Goal: Find specific page/section: Find specific page/section

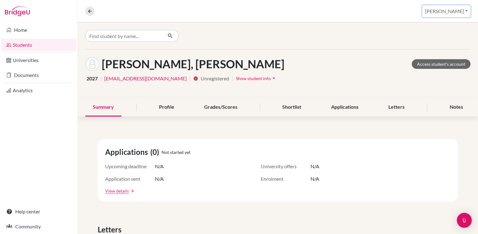
click at [453, 16] on button "[PERSON_NAME]" at bounding box center [446, 11] width 48 height 12
click at [49, 45] on link "Students" at bounding box center [38, 45] width 75 height 12
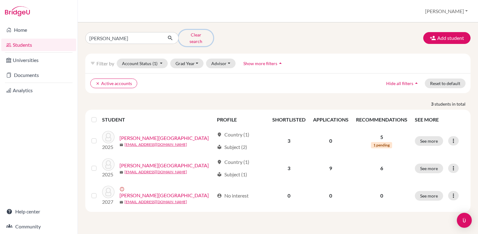
click at [204, 35] on button "Clear search" at bounding box center [196, 38] width 35 height 16
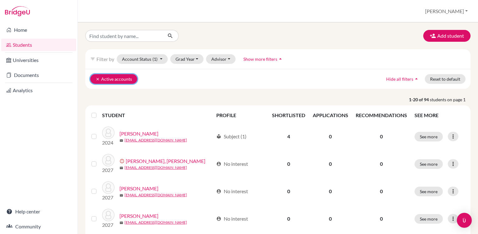
click at [95, 81] on button "clear Active accounts" at bounding box center [113, 79] width 47 height 10
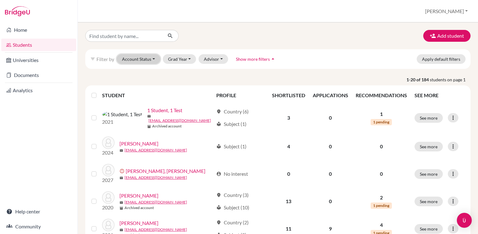
click at [148, 57] on button "Account Status" at bounding box center [139, 59] width 44 height 10
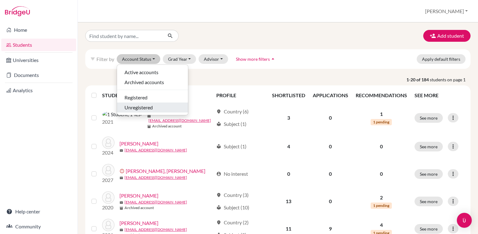
click at [146, 104] on span "Unregistered" at bounding box center [139, 107] width 28 height 7
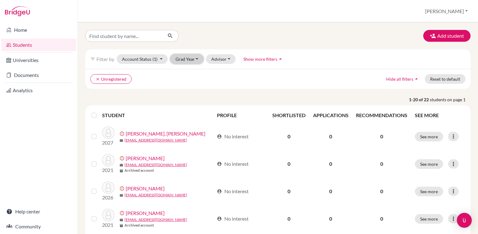
click at [191, 60] on button "Grad Year" at bounding box center [187, 59] width 34 height 10
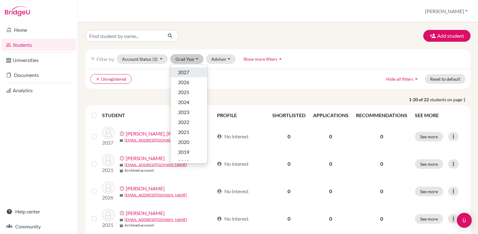
click at [191, 77] on button "2027" at bounding box center [189, 72] width 37 height 10
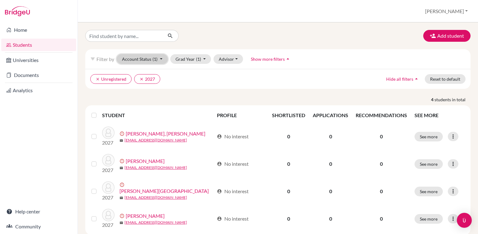
click at [150, 61] on button "Account Status (1)" at bounding box center [142, 59] width 51 height 10
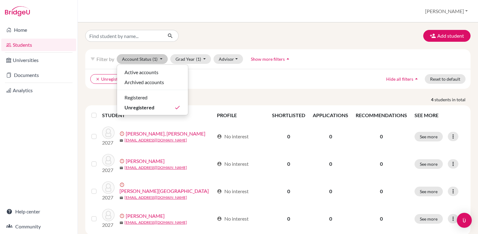
click at [217, 45] on div "Add student filter_list Filter by Account Status (1) Active accounts Archived a…" at bounding box center [277, 132] width 385 height 205
